Goal: Task Accomplishment & Management: Manage account settings

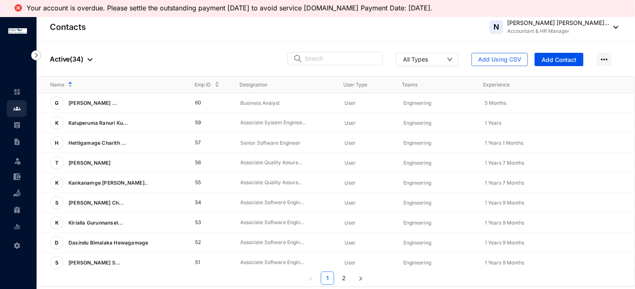
click at [89, 59] on img at bounding box center [90, 59] width 5 height 3
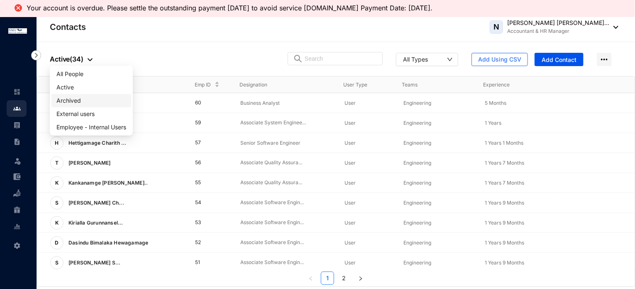
click at [69, 99] on span "Archived" at bounding box center [91, 100] width 70 height 9
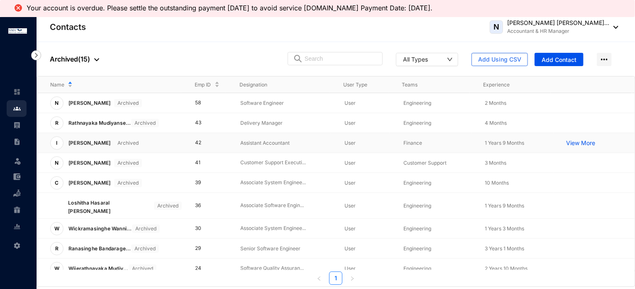
click at [108, 143] on p "[PERSON_NAME]" at bounding box center [89, 142] width 51 height 13
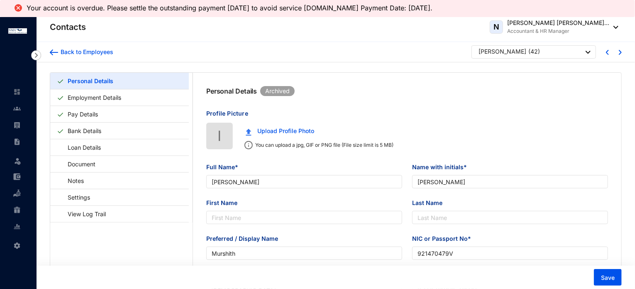
type input "[PERSON_NAME]"
type input "Murshith"
type input "921470479V"
type input "[GEOGRAPHIC_DATA]"
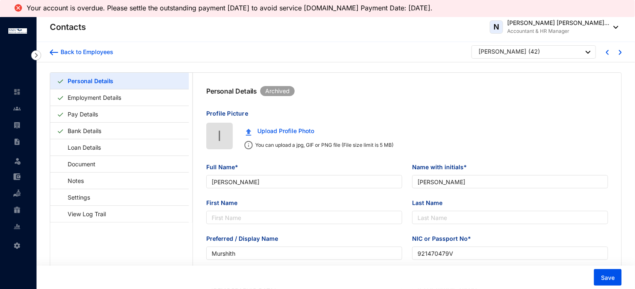
type input "0771565736"
type input "[STREET_ADDRESS]"
type input "[DATE]"
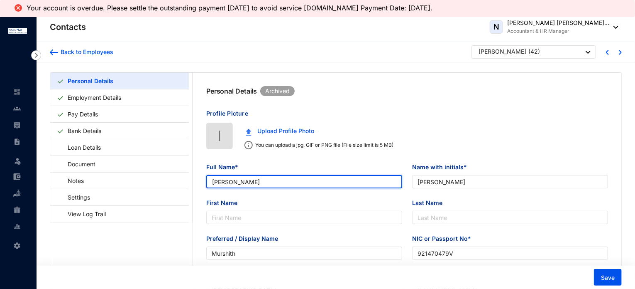
drag, startPoint x: 302, startPoint y: 180, endPoint x: 201, endPoint y: 174, distance: 101.5
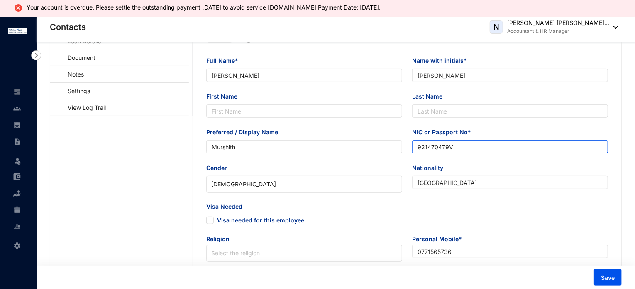
scroll to position [83, 0]
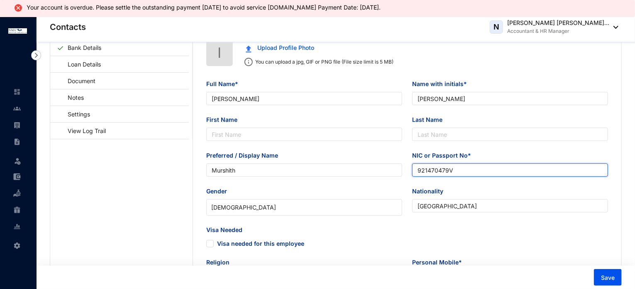
drag, startPoint x: 453, startPoint y: 172, endPoint x: 419, endPoint y: 169, distance: 34.2
click at [419, 169] on input "921470479V" at bounding box center [510, 169] width 196 height 13
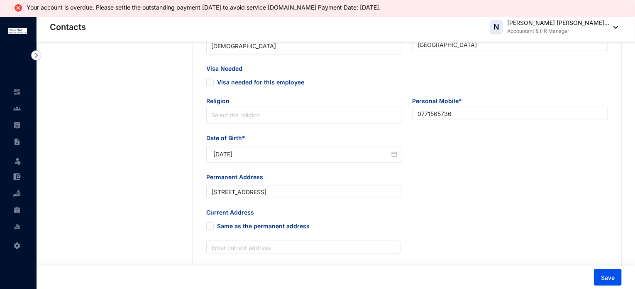
scroll to position [249, 0]
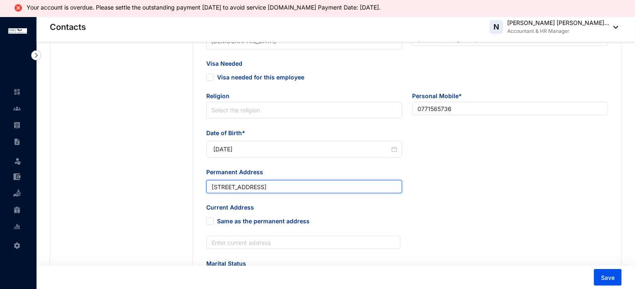
drag, startPoint x: 311, startPoint y: 189, endPoint x: 213, endPoint y: 185, distance: 97.7
click at [213, 185] on input "[STREET_ADDRESS]" at bounding box center [304, 186] width 196 height 13
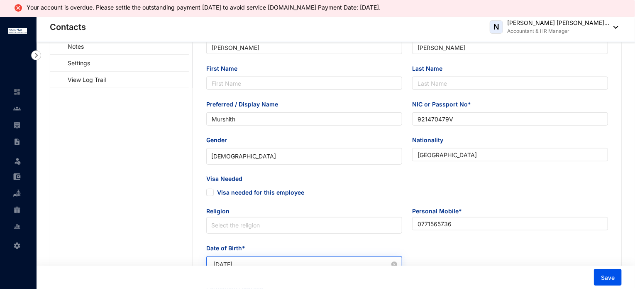
scroll to position [1, 0]
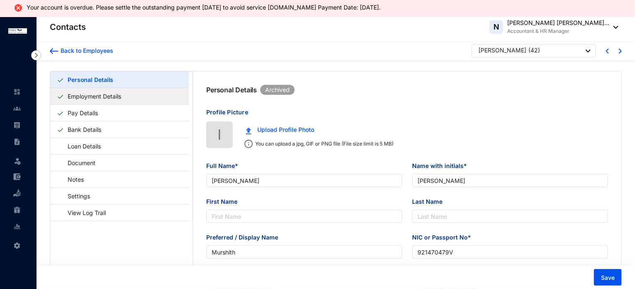
click at [125, 94] on link "Employment Details" at bounding box center [94, 96] width 60 height 17
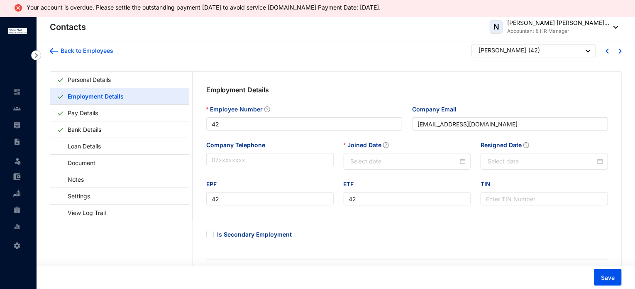
type input "[DATE]"
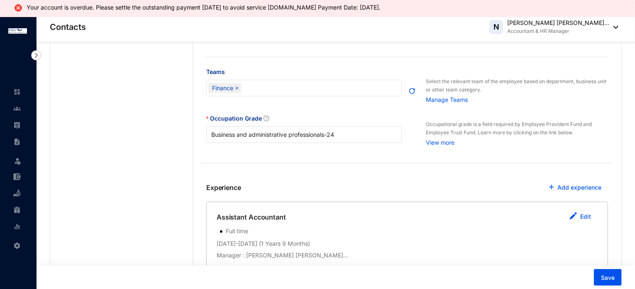
scroll to position [292, 0]
